Goal: Check status: Check status

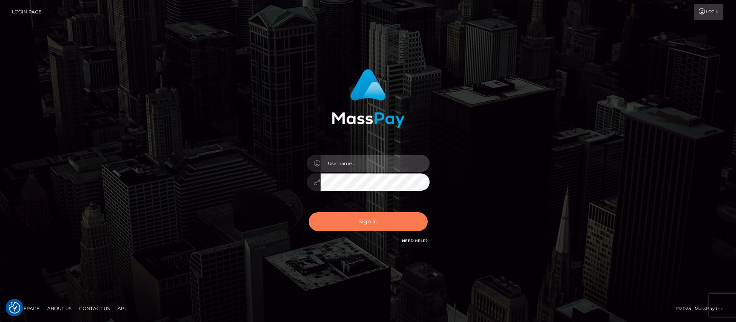
type input "balsaberisic"
click at [338, 217] on button "Sign in" at bounding box center [368, 221] width 119 height 19
type input "balsaberisic"
click at [365, 220] on button "Sign in" at bounding box center [368, 221] width 119 height 19
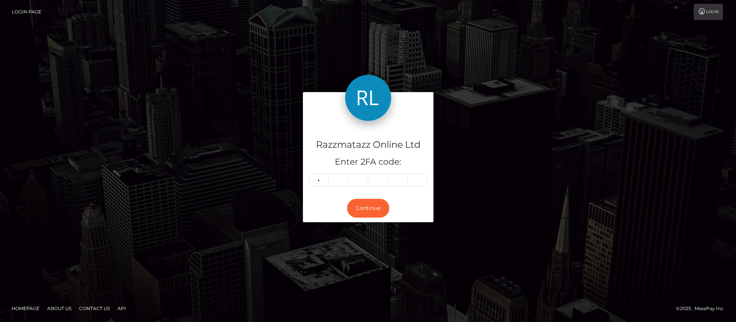
type input "1"
type input "5"
type input "7"
type input "6"
type input "5"
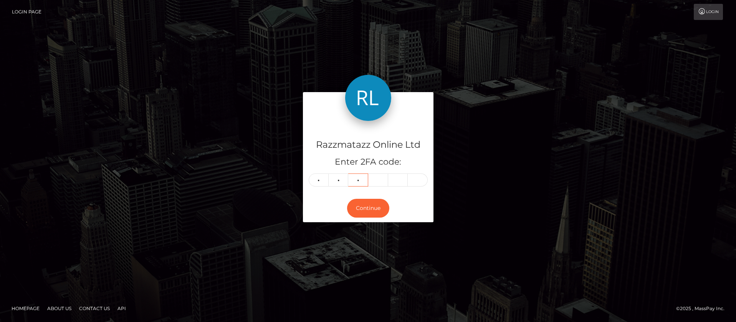
type input "6"
type input "8"
type input "2"
type input "5"
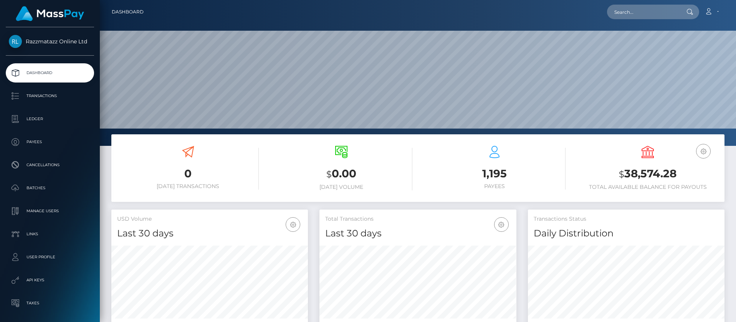
scroll to position [136, 197]
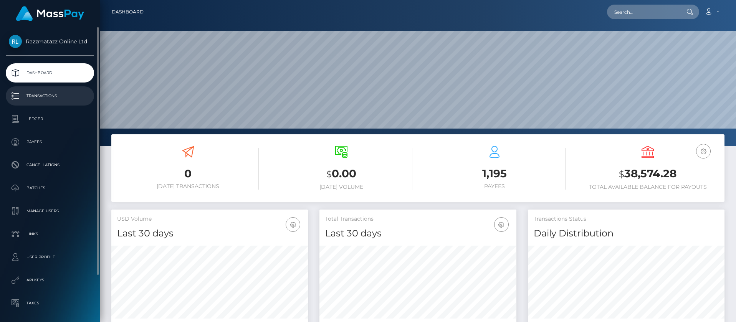
click at [61, 92] on p "Transactions" at bounding box center [50, 96] width 82 height 12
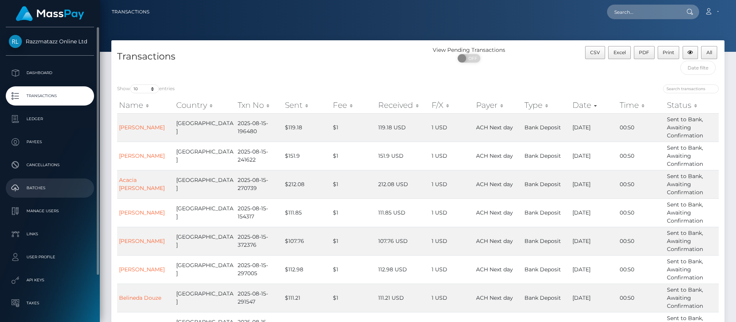
click at [50, 189] on p "Batches" at bounding box center [50, 188] width 82 height 12
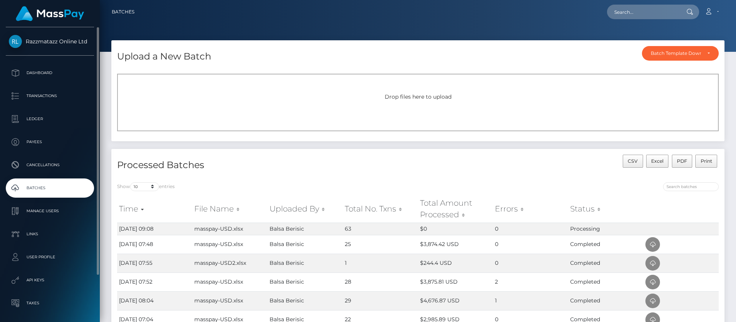
click at [63, 192] on p "Batches" at bounding box center [50, 188] width 82 height 12
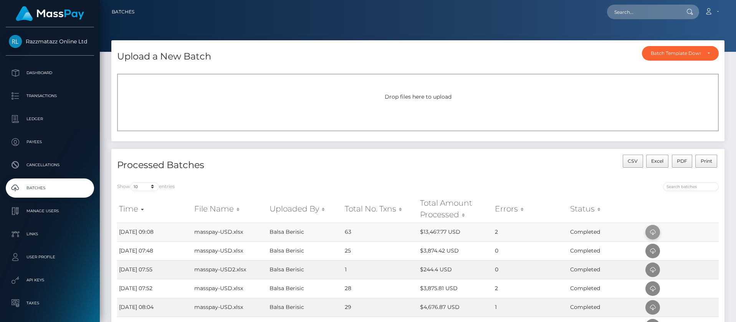
click at [652, 231] on icon at bounding box center [652, 233] width 9 height 10
click at [45, 12] on img at bounding box center [50, 13] width 68 height 15
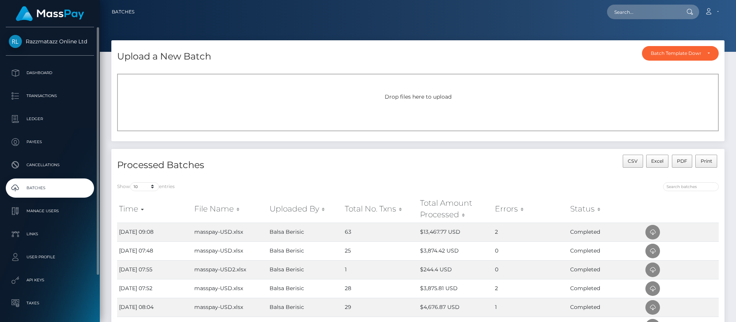
click at [58, 44] on span "Razzmatazz Online Ltd" at bounding box center [50, 41] width 88 height 7
click at [66, 73] on p "Dashboard" at bounding box center [50, 73] width 82 height 12
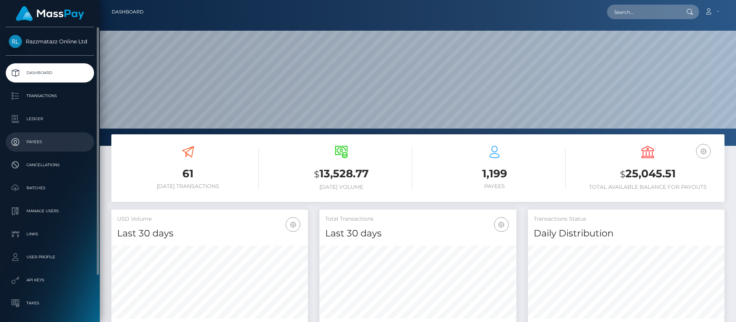
scroll to position [136, 197]
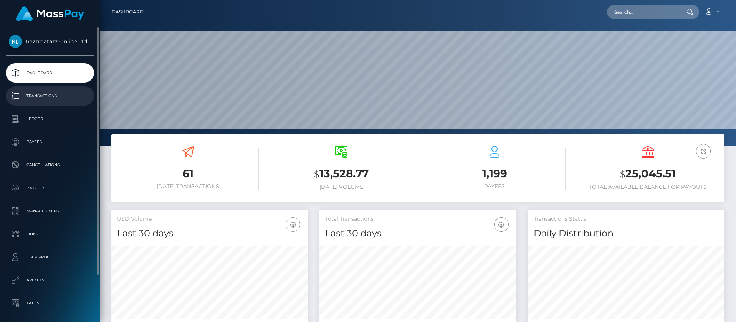
click at [46, 96] on p "Transactions" at bounding box center [50, 96] width 82 height 12
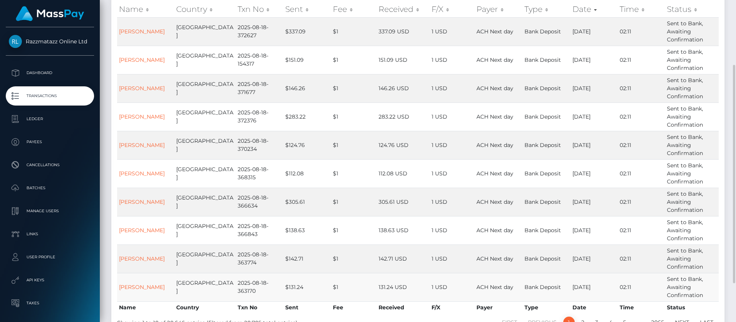
scroll to position [153, 0]
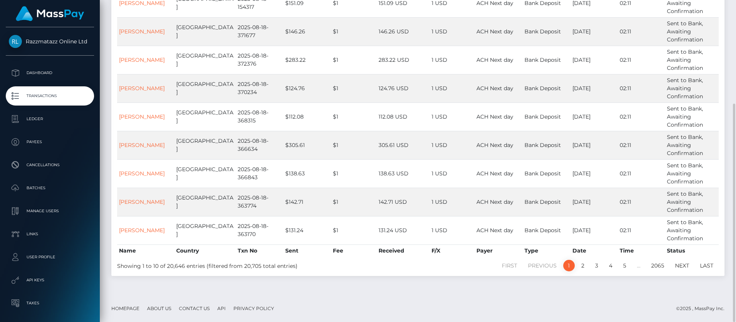
click at [619, 260] on li "5" at bounding box center [625, 266] width 14 height 12
click at [621, 260] on li "5" at bounding box center [625, 266] width 14 height 12
click at [629, 268] on link "6" at bounding box center [624, 266] width 12 height 12
click at [626, 268] on link "7" at bounding box center [625, 266] width 12 height 12
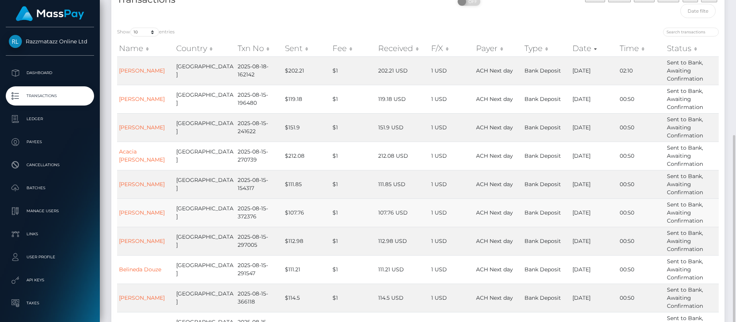
scroll to position [114, 0]
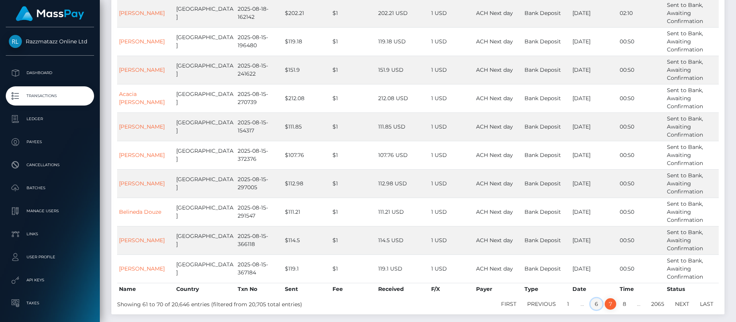
click at [596, 304] on link "6" at bounding box center [596, 304] width 12 height 12
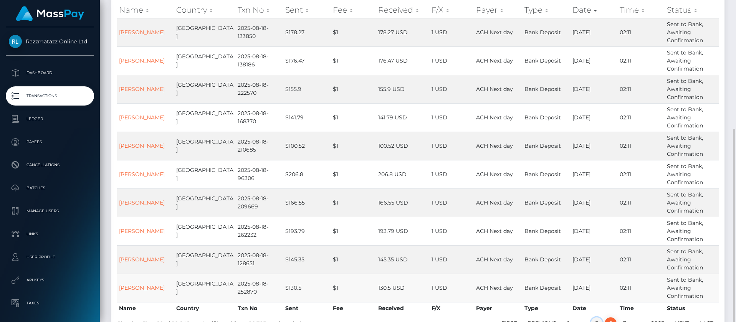
scroll to position [153, 0]
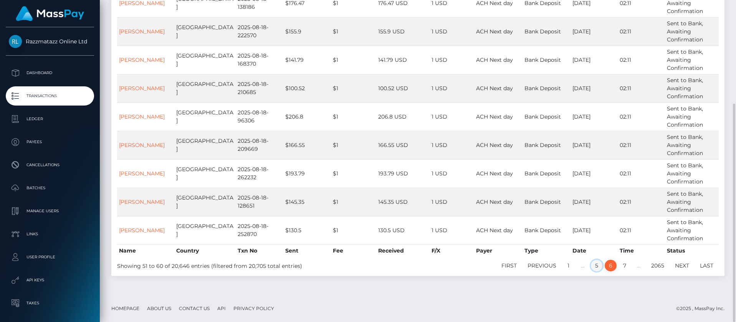
click at [595, 268] on link "5" at bounding box center [597, 266] width 12 height 12
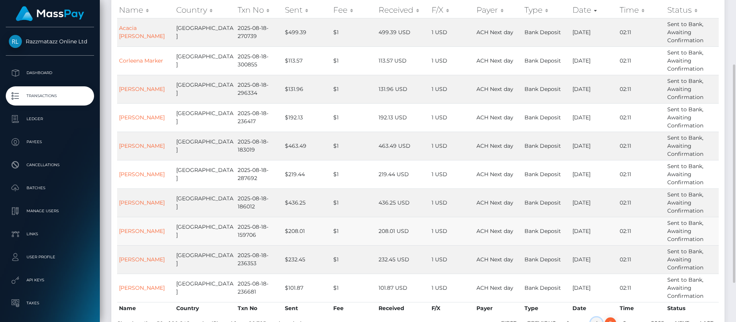
scroll to position [114, 0]
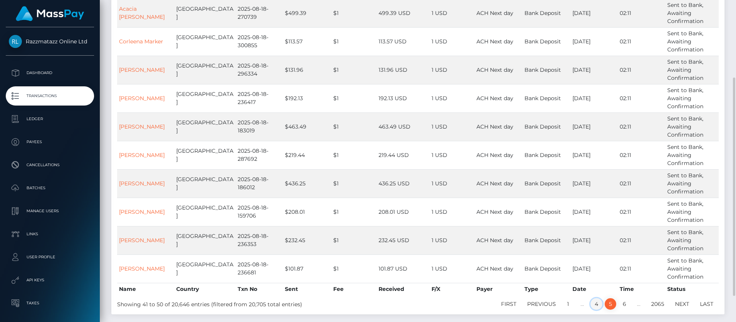
click at [593, 305] on link "4" at bounding box center [596, 304] width 12 height 12
click at [596, 302] on link "3" at bounding box center [597, 304] width 12 height 12
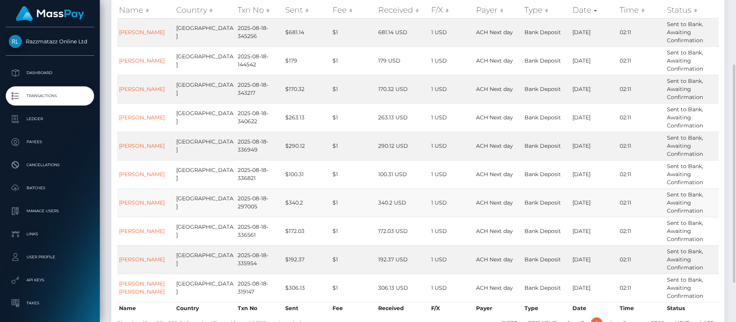
scroll to position [134, 0]
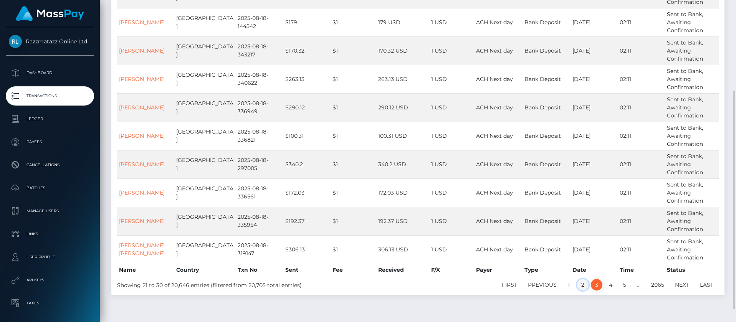
click at [579, 281] on link "2" at bounding box center [583, 285] width 12 height 12
click at [568, 289] on link "1" at bounding box center [569, 285] width 12 height 12
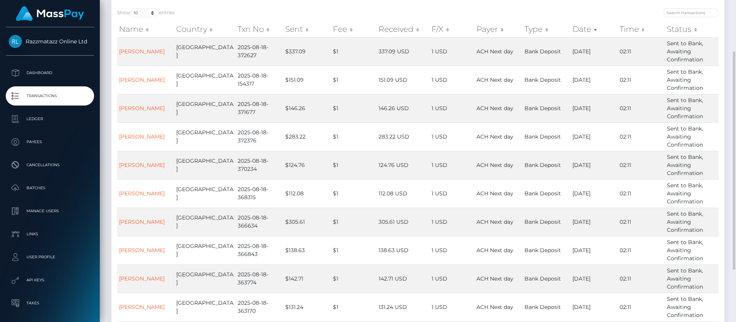
scroll to position [95, 0]
